Goal: Use online tool/utility: Utilize a website feature to perform a specific function

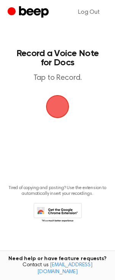
click at [55, 109] on span "button" at bounding box center [57, 106] width 21 height 21
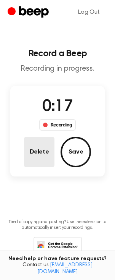
click at [37, 155] on button "Delete" at bounding box center [39, 152] width 31 height 31
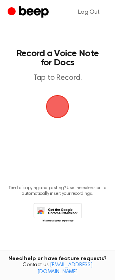
click at [58, 110] on span "button" at bounding box center [57, 106] width 21 height 21
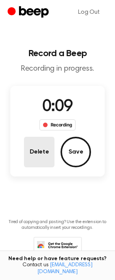
click at [38, 155] on button "Delete" at bounding box center [39, 152] width 31 height 31
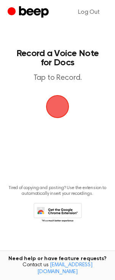
click at [63, 104] on span "button" at bounding box center [57, 106] width 21 height 21
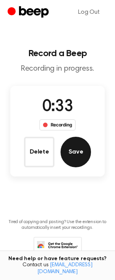
click at [70, 154] on button "Save" at bounding box center [76, 152] width 31 height 31
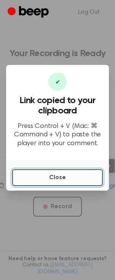
click at [62, 180] on button "Close" at bounding box center [57, 177] width 91 height 17
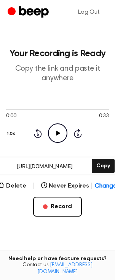
click at [58, 135] on icon "Play Audio" at bounding box center [57, 132] width 19 height 19
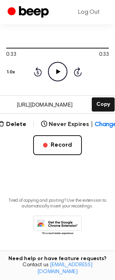
scroll to position [63, 0]
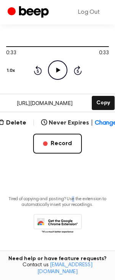
click at [73, 169] on main "Your Recording is Ready Copy the link and paste it anywhere 0:33 0:33 Your brow…" at bounding box center [57, 96] width 115 height 319
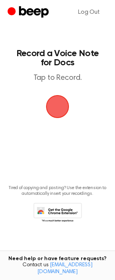
click at [58, 109] on span "button" at bounding box center [57, 106] width 27 height 27
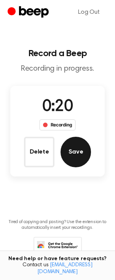
click at [78, 154] on button "Save" at bounding box center [76, 152] width 31 height 31
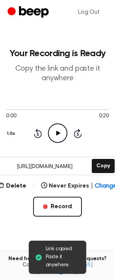
click at [61, 134] on icon "Play Audio" at bounding box center [57, 132] width 19 height 19
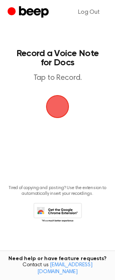
click at [54, 108] on span "button" at bounding box center [57, 106] width 23 height 23
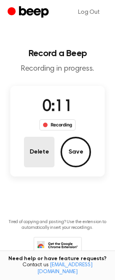
click at [36, 153] on button "Delete" at bounding box center [39, 152] width 31 height 31
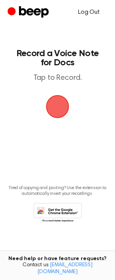
click at [89, 13] on link "Log Out" at bounding box center [89, 12] width 37 height 18
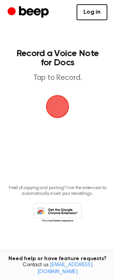
click at [90, 13] on link "Log in" at bounding box center [92, 12] width 31 height 16
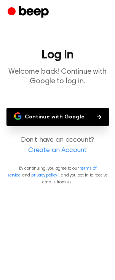
click at [65, 118] on button "Continue with Google" at bounding box center [57, 117] width 103 height 18
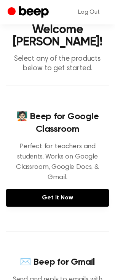
scroll to position [42, 0]
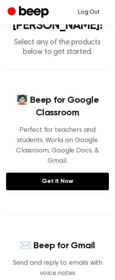
click at [87, 12] on link "Log Out" at bounding box center [89, 12] width 37 height 18
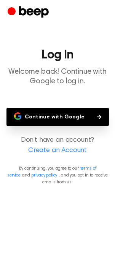
click at [97, 116] on icon "button" at bounding box center [99, 117] width 5 height 5
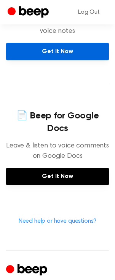
scroll to position [287, 0]
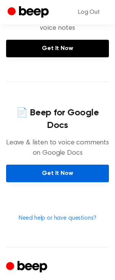
click at [56, 165] on link "Get It Now" at bounding box center [57, 174] width 103 height 18
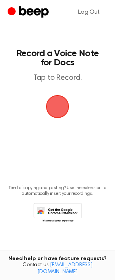
click at [56, 110] on span "button" at bounding box center [58, 107] width 26 height 26
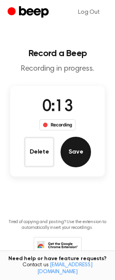
click at [75, 152] on button "Save" at bounding box center [76, 152] width 31 height 31
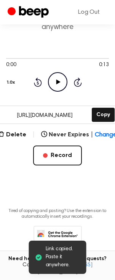
scroll to position [47, 0]
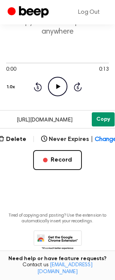
click at [110, 122] on button "Copy" at bounding box center [103, 119] width 23 height 14
click at [62, 86] on icon "Play Audio" at bounding box center [57, 86] width 19 height 19
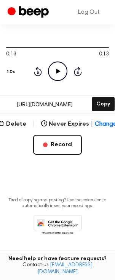
scroll to position [63, 0]
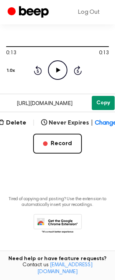
click at [100, 103] on button "Copy" at bounding box center [103, 103] width 23 height 14
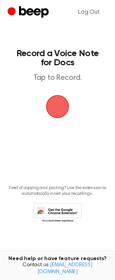
click at [59, 108] on span "button" at bounding box center [57, 106] width 27 height 27
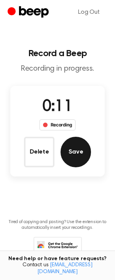
click at [77, 156] on button "Save" at bounding box center [76, 152] width 31 height 31
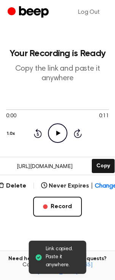
click at [58, 136] on icon "Play Audio" at bounding box center [57, 132] width 19 height 19
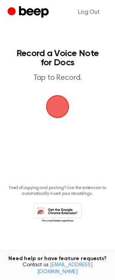
click at [56, 110] on span "button" at bounding box center [57, 106] width 21 height 21
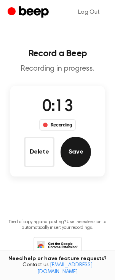
click at [80, 156] on button "Save" at bounding box center [76, 152] width 31 height 31
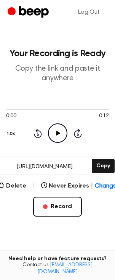
click at [58, 134] on icon at bounding box center [58, 133] width 4 height 5
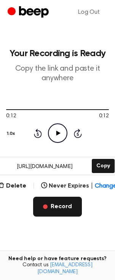
click at [64, 211] on button "Record" at bounding box center [57, 207] width 49 height 20
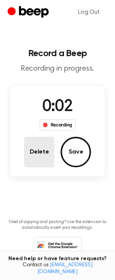
click at [36, 152] on button "Delete" at bounding box center [39, 152] width 31 height 31
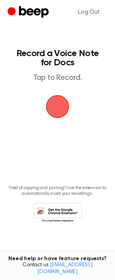
click at [54, 108] on span "button" at bounding box center [57, 106] width 21 height 21
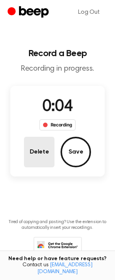
click at [39, 155] on button "Delete" at bounding box center [39, 152] width 31 height 31
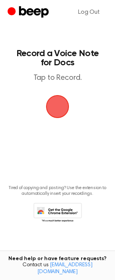
click at [58, 105] on span "button" at bounding box center [57, 106] width 21 height 21
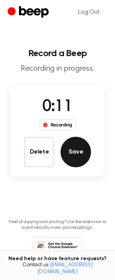
click at [76, 156] on button "Save" at bounding box center [76, 152] width 31 height 31
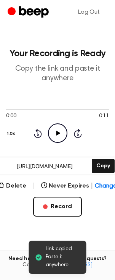
click at [54, 135] on icon "Play Audio" at bounding box center [57, 132] width 19 height 19
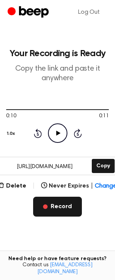
click at [61, 205] on button "Record" at bounding box center [57, 207] width 49 height 20
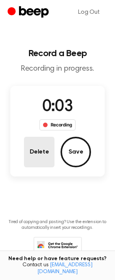
click at [46, 149] on button "Delete" at bounding box center [39, 152] width 31 height 31
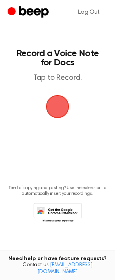
click at [59, 111] on span "button" at bounding box center [58, 107] width 36 height 36
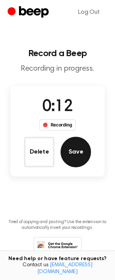
click at [76, 155] on button "Save" at bounding box center [76, 152] width 31 height 31
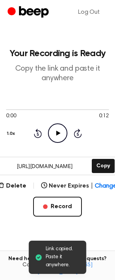
click at [57, 135] on icon "Play Audio" at bounding box center [57, 132] width 19 height 19
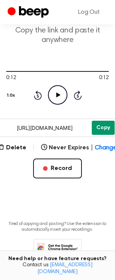
scroll to position [50, 0]
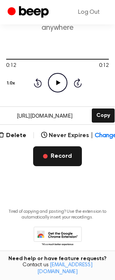
click at [58, 157] on button "Record" at bounding box center [57, 156] width 49 height 20
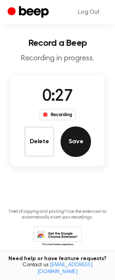
click at [74, 147] on button "Save" at bounding box center [76, 141] width 31 height 31
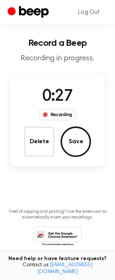
scroll to position [0, 0]
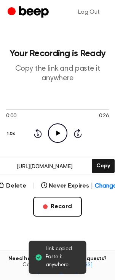
click at [58, 131] on icon "Play Audio" at bounding box center [57, 132] width 19 height 19
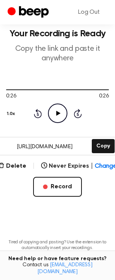
scroll to position [21, 0]
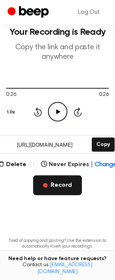
click at [58, 189] on button "Record" at bounding box center [57, 185] width 49 height 20
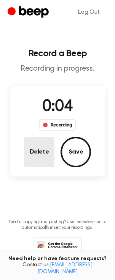
click at [36, 157] on button "Delete" at bounding box center [39, 152] width 31 height 31
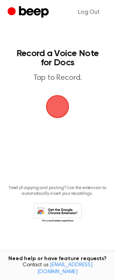
click at [53, 110] on span "button" at bounding box center [57, 106] width 21 height 21
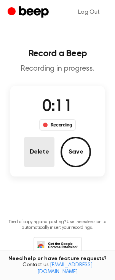
click at [36, 153] on button "Delete" at bounding box center [39, 152] width 31 height 31
